Goal: Information Seeking & Learning: Learn about a topic

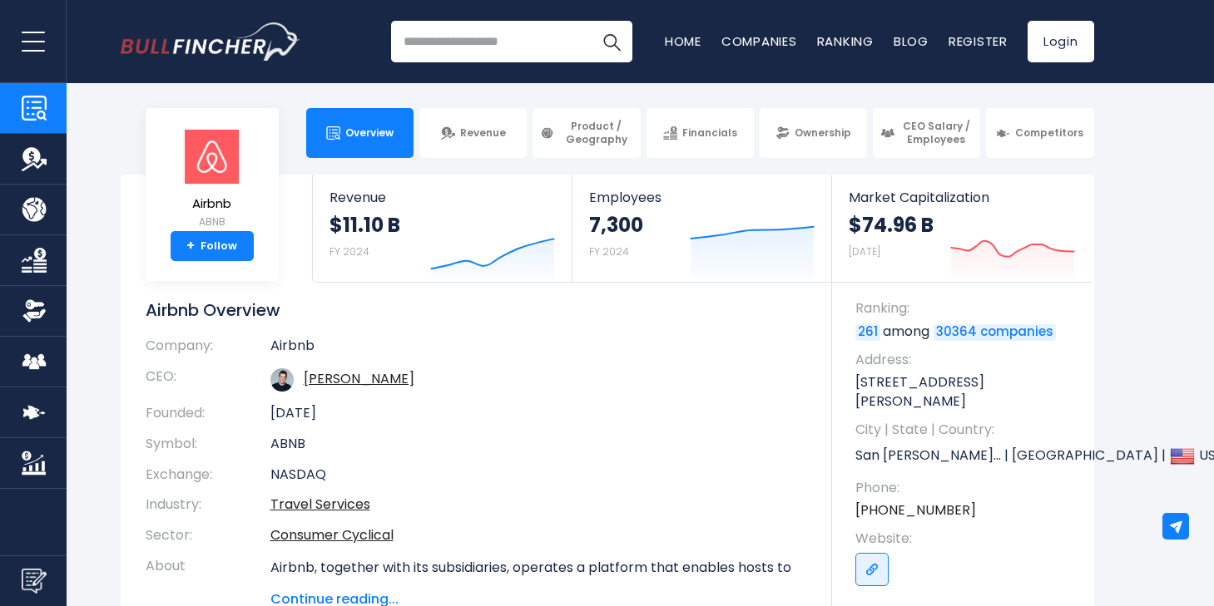
click at [377, 131] on span "Overview" at bounding box center [369, 132] width 48 height 13
click at [357, 140] on link "Overview" at bounding box center [359, 133] width 107 height 50
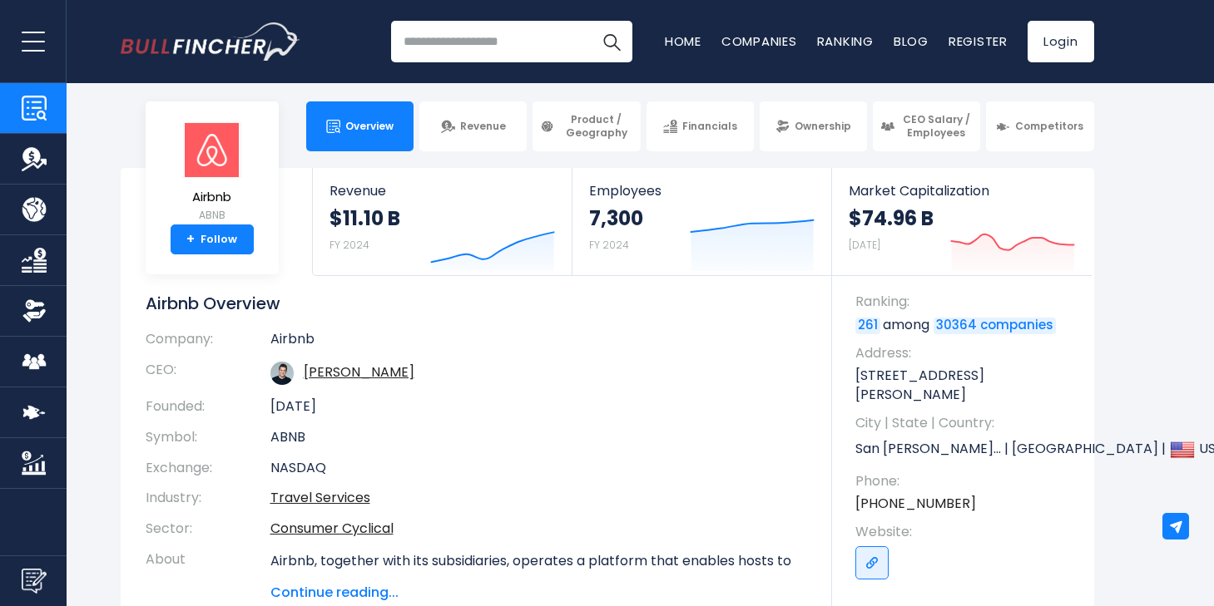
scroll to position [8, 0]
